Goal: Book appointment/travel/reservation

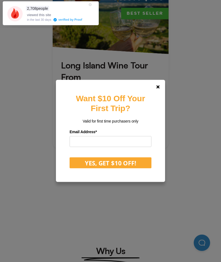
scroll to position [454, 0]
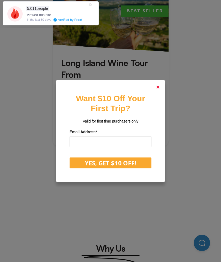
click at [155, 94] on link at bounding box center [158, 87] width 13 height 13
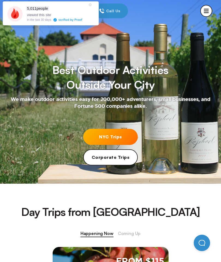
scroll to position [0, 0]
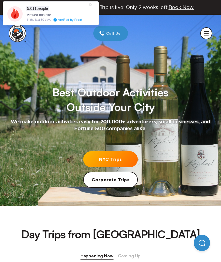
click at [90, 6] on icon at bounding box center [90, 4] width 3 height 3
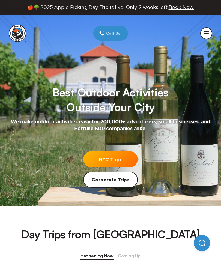
click at [207, 34] on circle "mobile menu" at bounding box center [206, 33] width 11 height 11
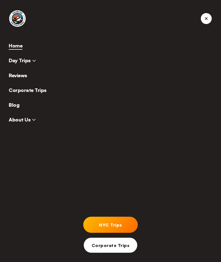
click at [15, 57] on span "Day Trips" at bounding box center [22, 60] width 27 height 6
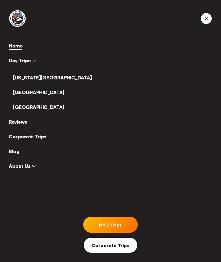
click at [19, 75] on link "[US_STATE][GEOGRAPHIC_DATA]" at bounding box center [52, 78] width 79 height 6
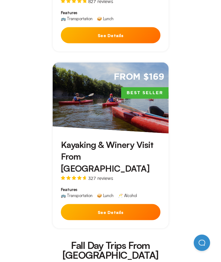
scroll to position [1073, 0]
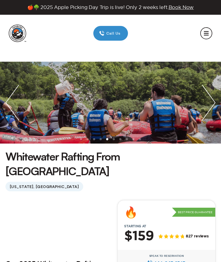
scroll to position [838, 0]
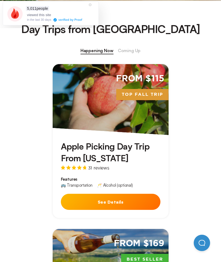
scroll to position [189, 0]
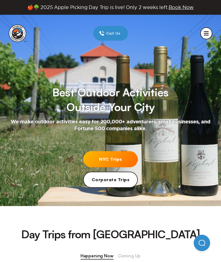
click at [127, 157] on link "NYC Trips" at bounding box center [110, 159] width 55 height 16
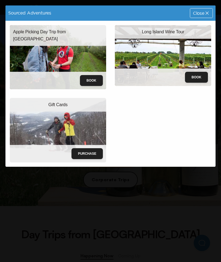
click at [203, 17] on div "Close" at bounding box center [201, 12] width 22 height 9
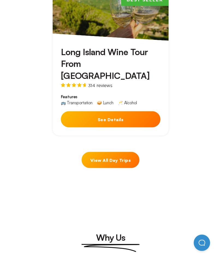
scroll to position [464, 0]
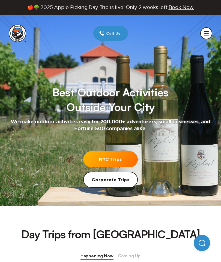
click at [208, 31] on icon "mobile menu" at bounding box center [206, 31] width 5 height 1
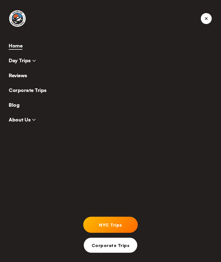
click at [32, 61] on icon at bounding box center [34, 61] width 4 height 4
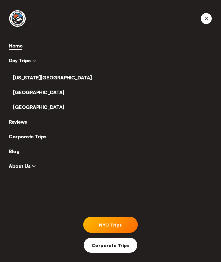
click at [40, 77] on link "[US_STATE][GEOGRAPHIC_DATA]" at bounding box center [52, 78] width 79 height 6
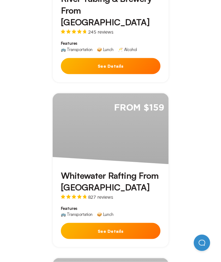
scroll to position [877, 0]
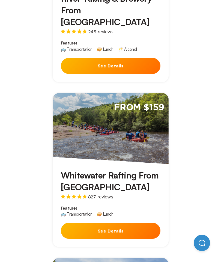
click at [133, 108] on div "From $159" at bounding box center [111, 128] width 116 height 71
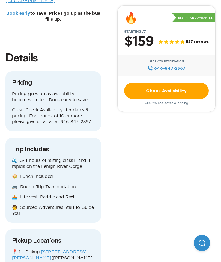
scroll to position [696, 0]
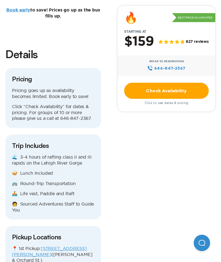
click at [70, 246] on link "[STREET_ADDRESS][PERSON_NAME]" at bounding box center [49, 251] width 75 height 11
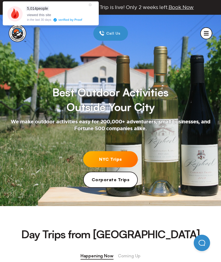
click at [208, 33] on icon "mobile menu" at bounding box center [206, 33] width 5 height 1
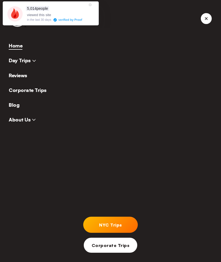
click at [23, 62] on span "Day Trips" at bounding box center [22, 60] width 27 height 6
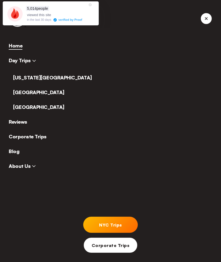
click at [36, 80] on link "[US_STATE][GEOGRAPHIC_DATA]" at bounding box center [52, 78] width 79 height 6
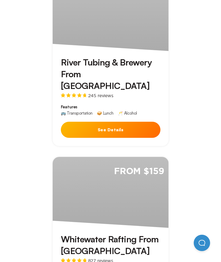
scroll to position [813, 0]
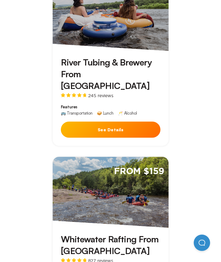
click at [135, 180] on div "From $159" at bounding box center [111, 192] width 116 height 71
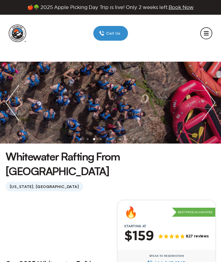
click at [206, 35] on icon "mobile menu" at bounding box center [206, 35] width 5 height 1
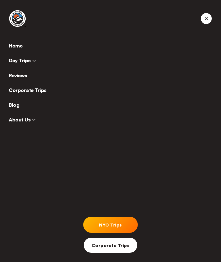
click at [29, 61] on span "Day Trips" at bounding box center [22, 60] width 27 height 6
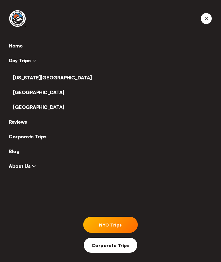
click at [36, 79] on link "[US_STATE][GEOGRAPHIC_DATA]" at bounding box center [52, 78] width 79 height 6
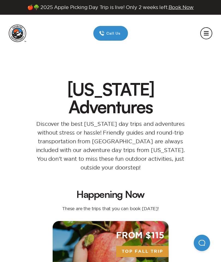
click at [206, 34] on circle "mobile menu" at bounding box center [206, 33] width 11 height 11
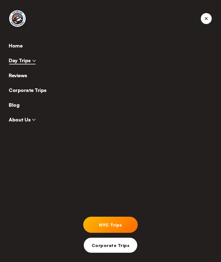
click at [124, 222] on link "NYC Trips" at bounding box center [110, 225] width 55 height 16
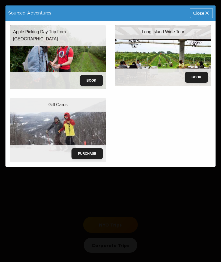
click at [152, 198] on div "Sourced Adventures Close Apple Picking Day Trip from [GEOGRAPHIC_DATA] Book Lon…" at bounding box center [110, 131] width 221 height 262
click at [200, 14] on span "Close" at bounding box center [198, 13] width 11 height 4
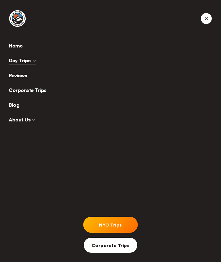
click at [124, 226] on link "NYC Trips" at bounding box center [110, 225] width 55 height 16
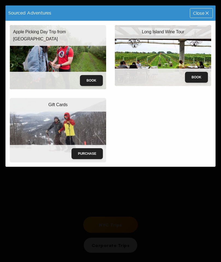
click at [203, 13] on span "Close" at bounding box center [198, 13] width 11 height 4
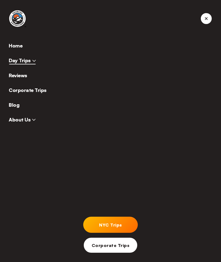
click at [26, 63] on span "Day Trips" at bounding box center [22, 60] width 27 height 6
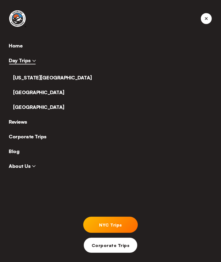
click at [35, 78] on link "[US_STATE][GEOGRAPHIC_DATA]" at bounding box center [52, 78] width 79 height 6
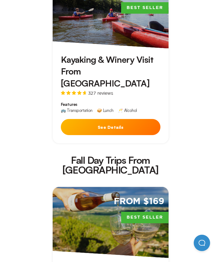
scroll to position [1180, 0]
